Goal: Task Accomplishment & Management: Manage account settings

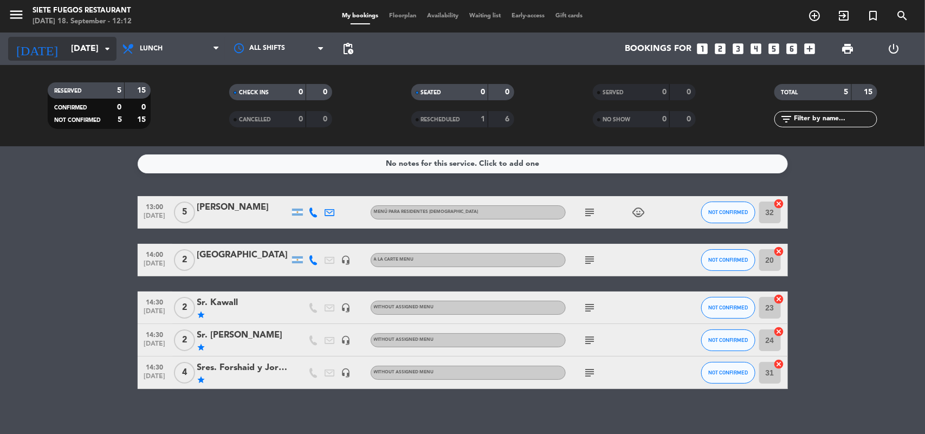
click at [109, 53] on icon "arrow_drop_down" at bounding box center [107, 48] width 13 height 13
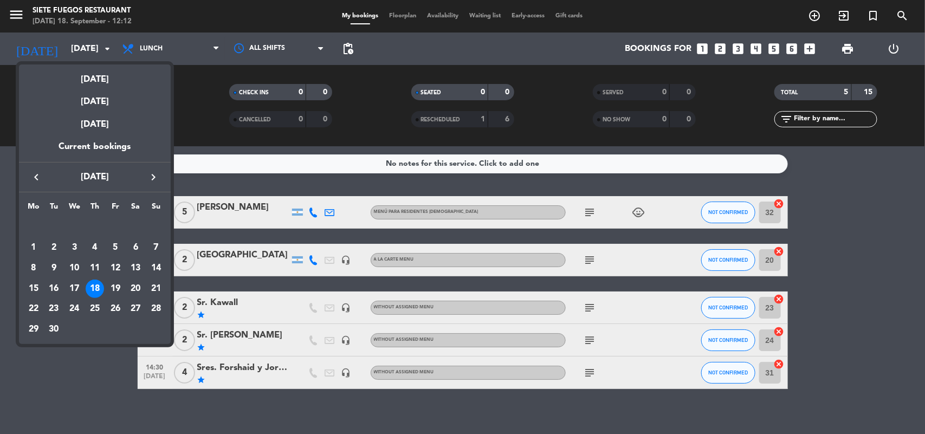
click at [153, 177] on icon "keyboard_arrow_right" at bounding box center [153, 177] width 13 height 13
click at [36, 174] on icon "keyboard_arrow_left" at bounding box center [36, 177] width 13 height 13
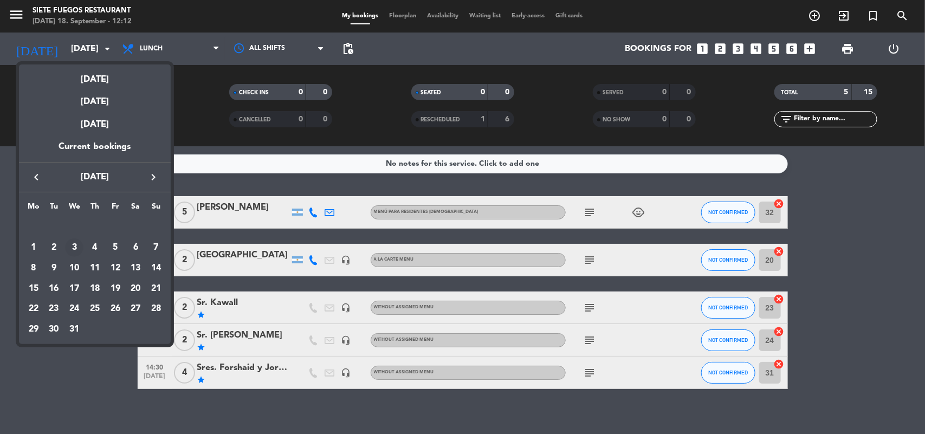
click at [76, 250] on div "3" at bounding box center [74, 248] width 18 height 18
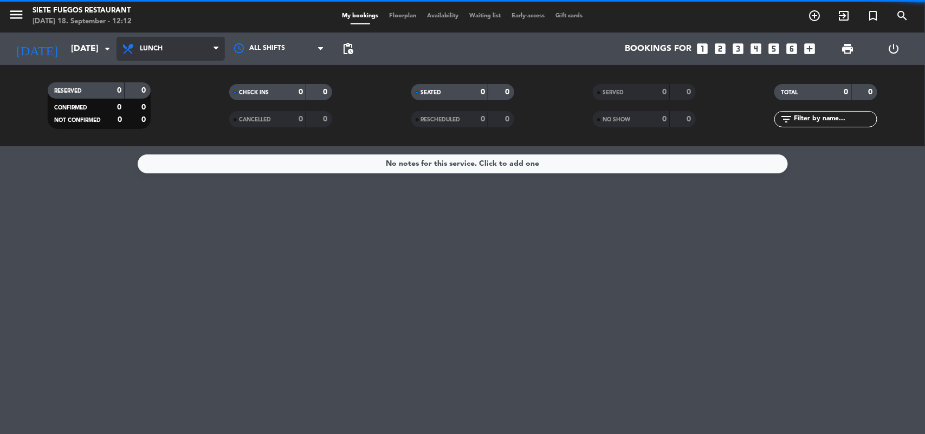
click at [222, 38] on span "Lunch" at bounding box center [171, 49] width 108 height 24
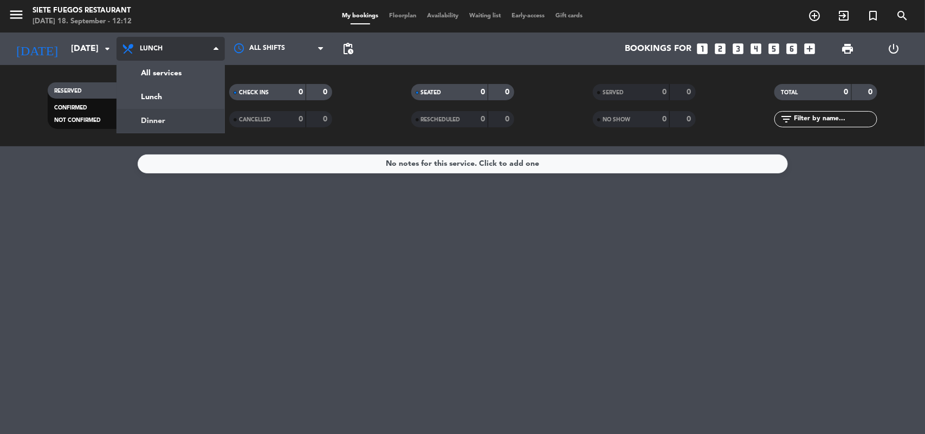
click at [186, 127] on div "menu Siete Fuegos Restaurant [DATE] 18. September - 12:12 My bookings Floorplan…" at bounding box center [462, 73] width 925 height 146
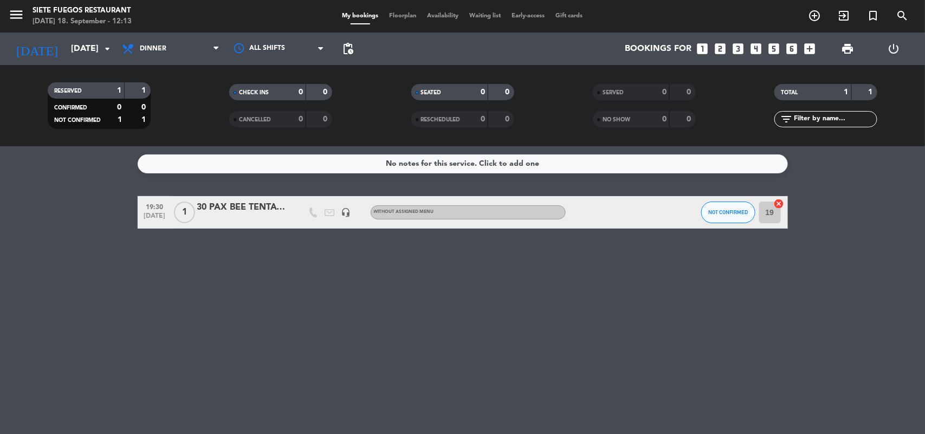
click at [250, 202] on div "30 PAX BEE TENTATIVO" at bounding box center [243, 208] width 92 height 14
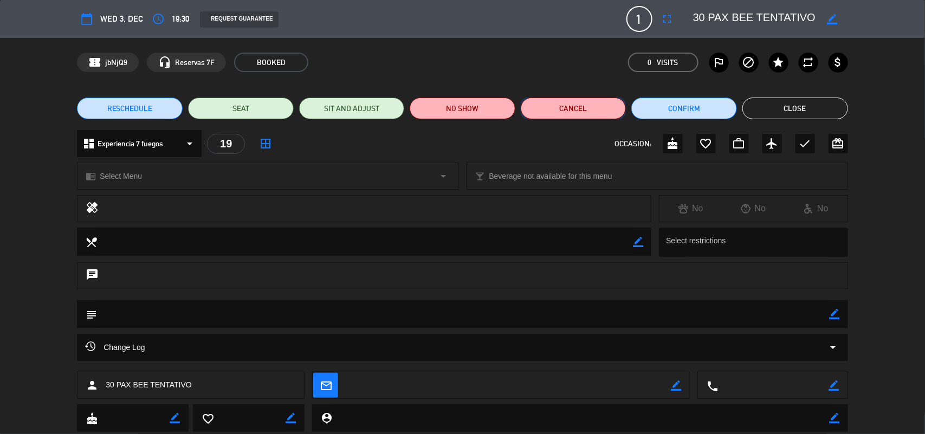
click at [581, 111] on button "Cancel" at bounding box center [574, 109] width 106 height 22
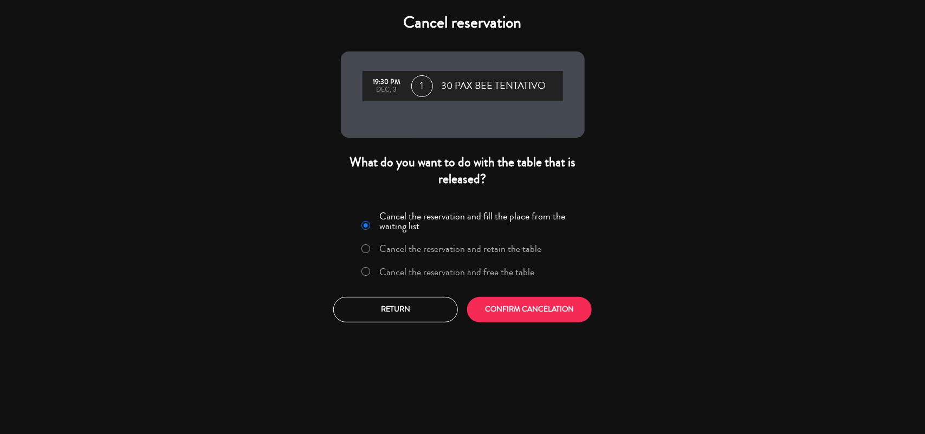
click at [437, 253] on label "Cancel the reservation and retain the table" at bounding box center [460, 249] width 162 height 10
click at [521, 305] on button "CONFIRM CANCELATION" at bounding box center [529, 309] width 125 height 25
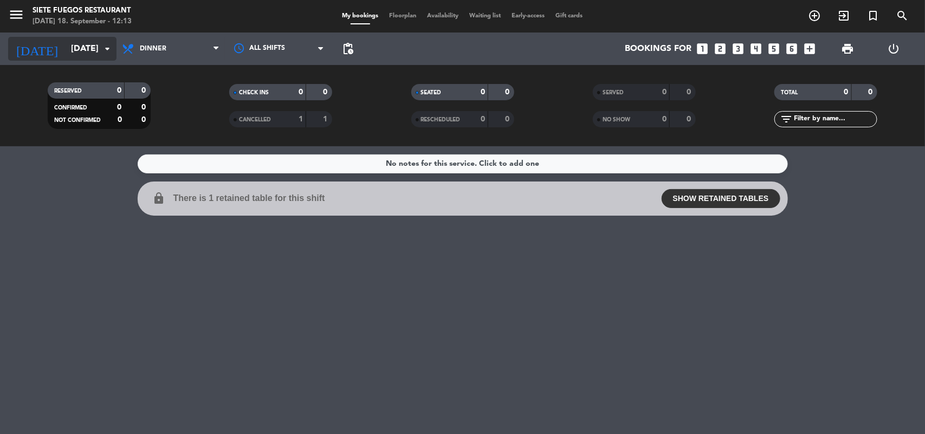
click at [68, 46] on input "[DATE]" at bounding box center [123, 48] width 114 height 21
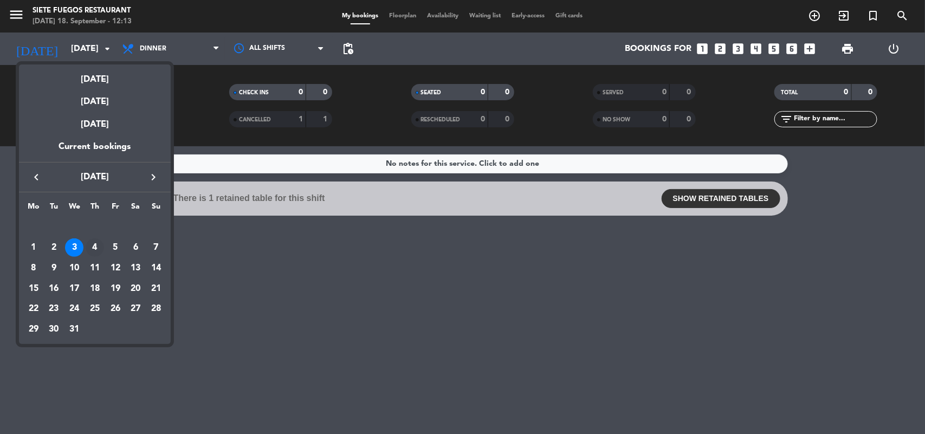
click at [93, 248] on div "4" at bounding box center [95, 248] width 18 height 18
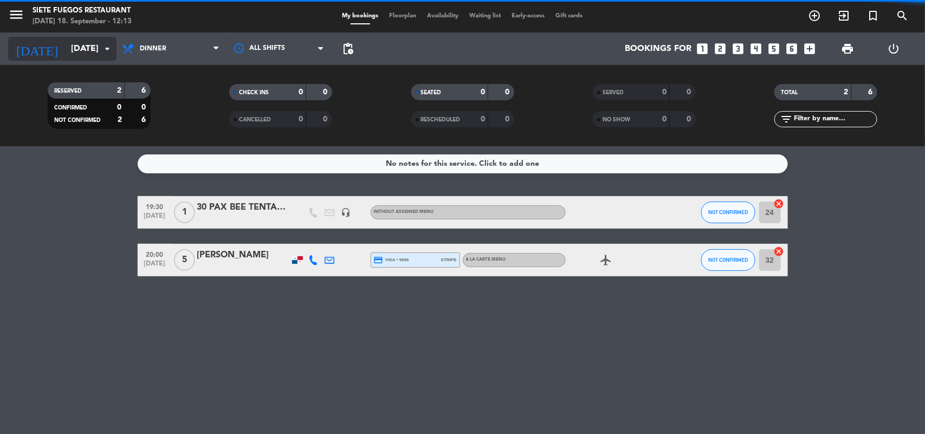
click at [96, 47] on input "[DATE]" at bounding box center [123, 48] width 114 height 21
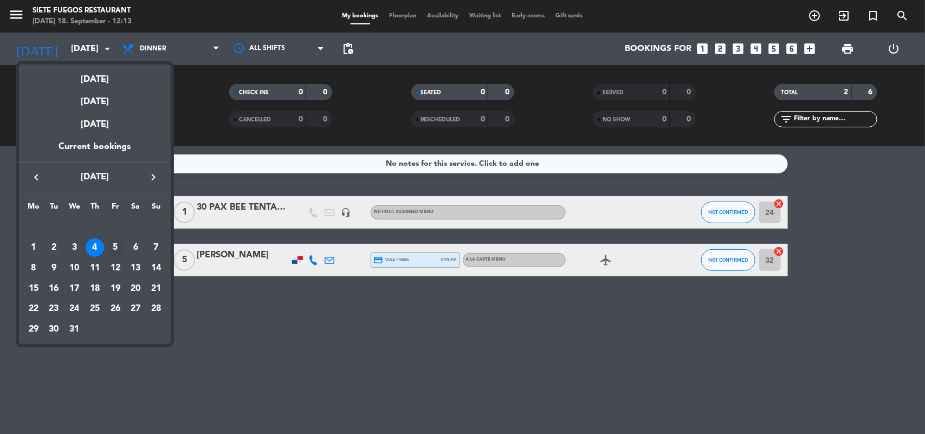
click at [115, 243] on div "5" at bounding box center [115, 248] width 18 height 18
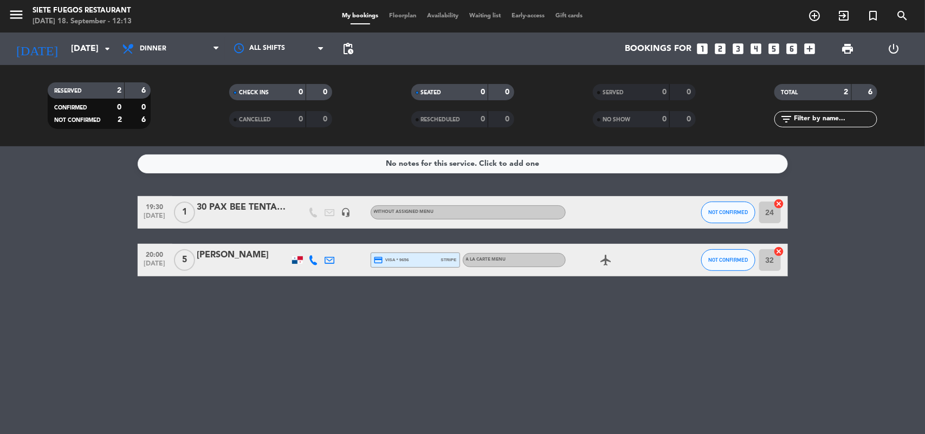
type input "[DATE]"
